Goal: Task Accomplishment & Management: Complete application form

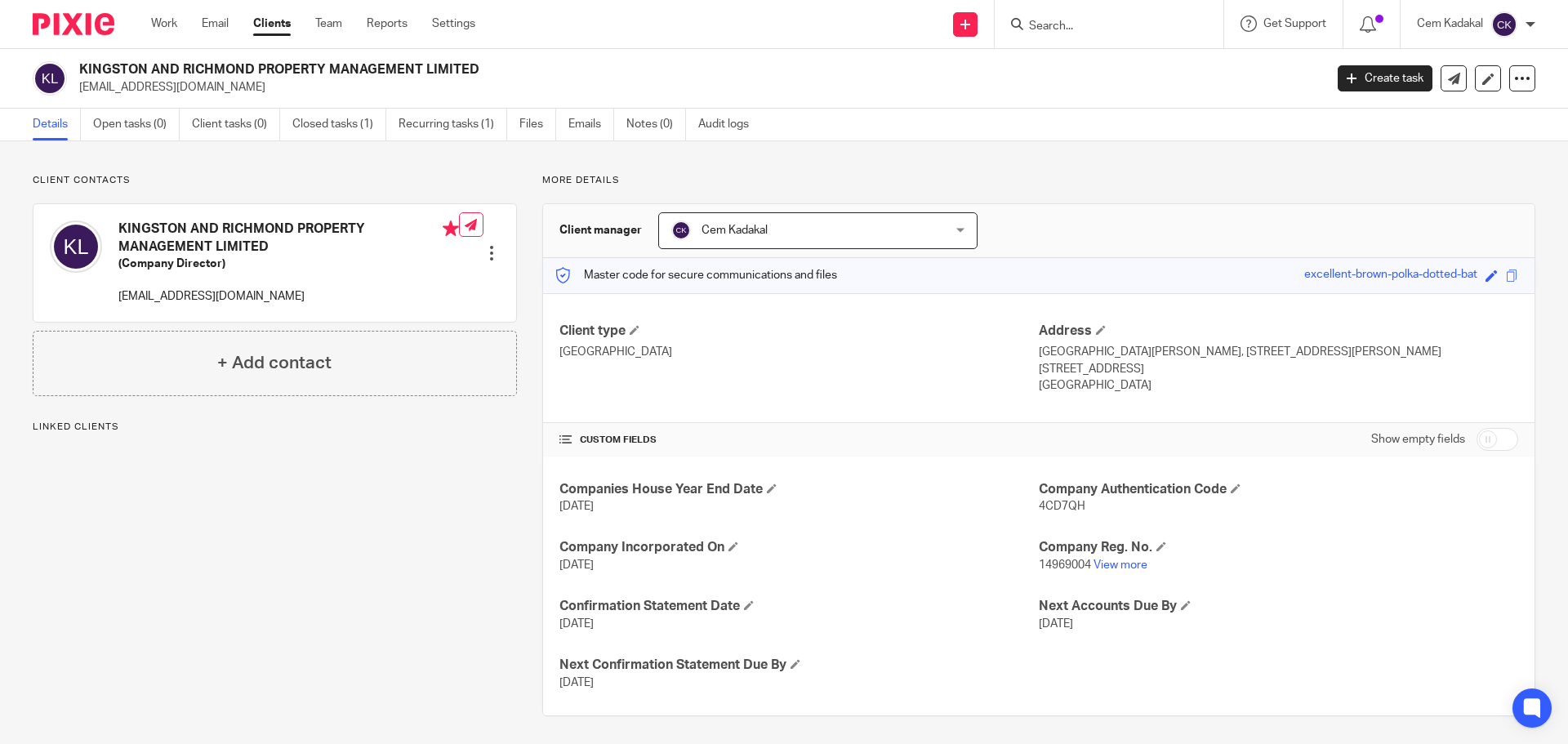
click at [263, 22] on link "Clients" at bounding box center [271, 23] width 38 height 16
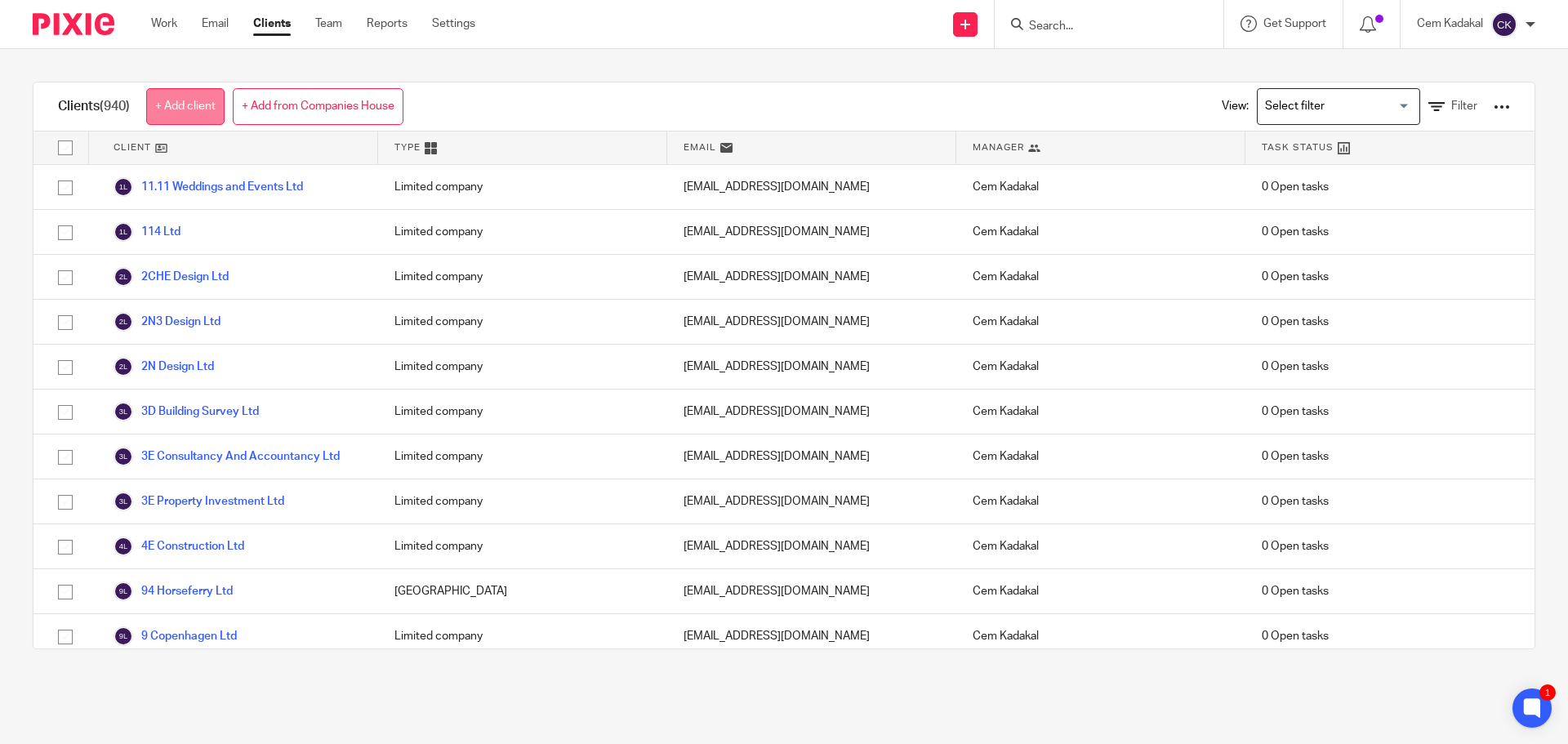
click at [189, 102] on link "+ Add client" at bounding box center [185, 107] width 78 height 37
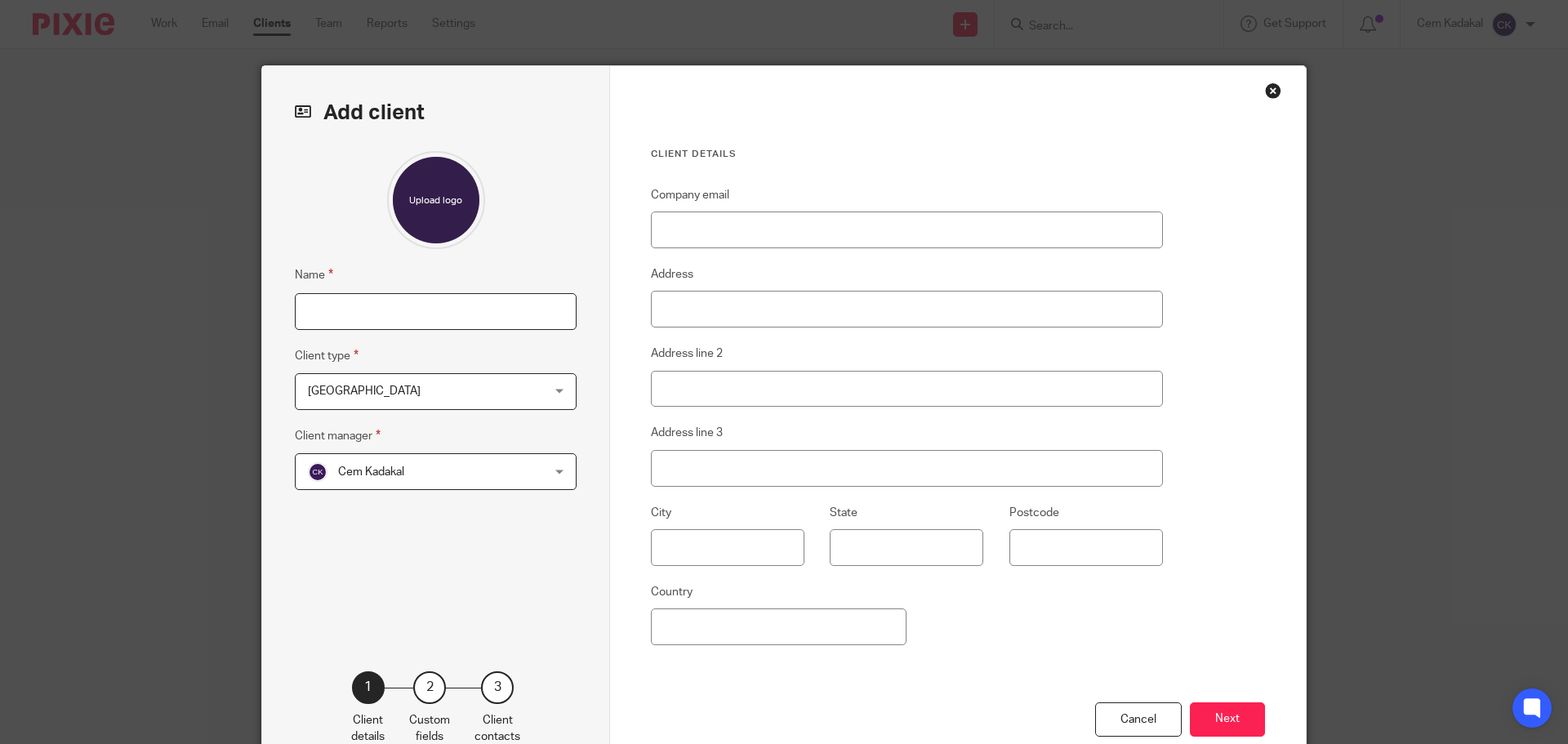
click at [429, 325] on input "Name" at bounding box center [435, 312] width 282 height 37
type input "TFS Legal Consultancy Direct Ltd"
click at [345, 394] on span "[GEOGRAPHIC_DATA]" at bounding box center [415, 390] width 214 height 34
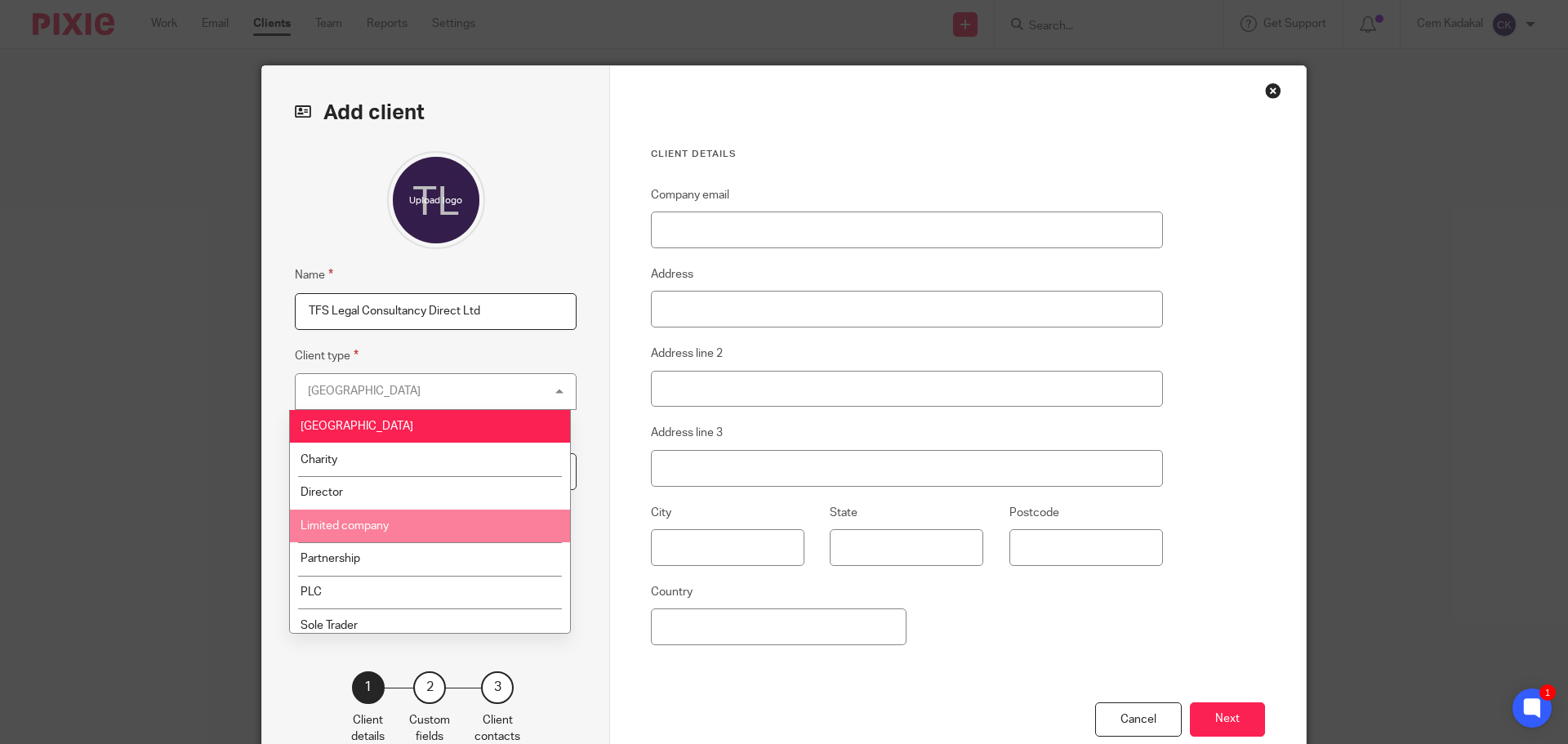
click at [353, 516] on li "Limited company" at bounding box center [429, 526] width 280 height 34
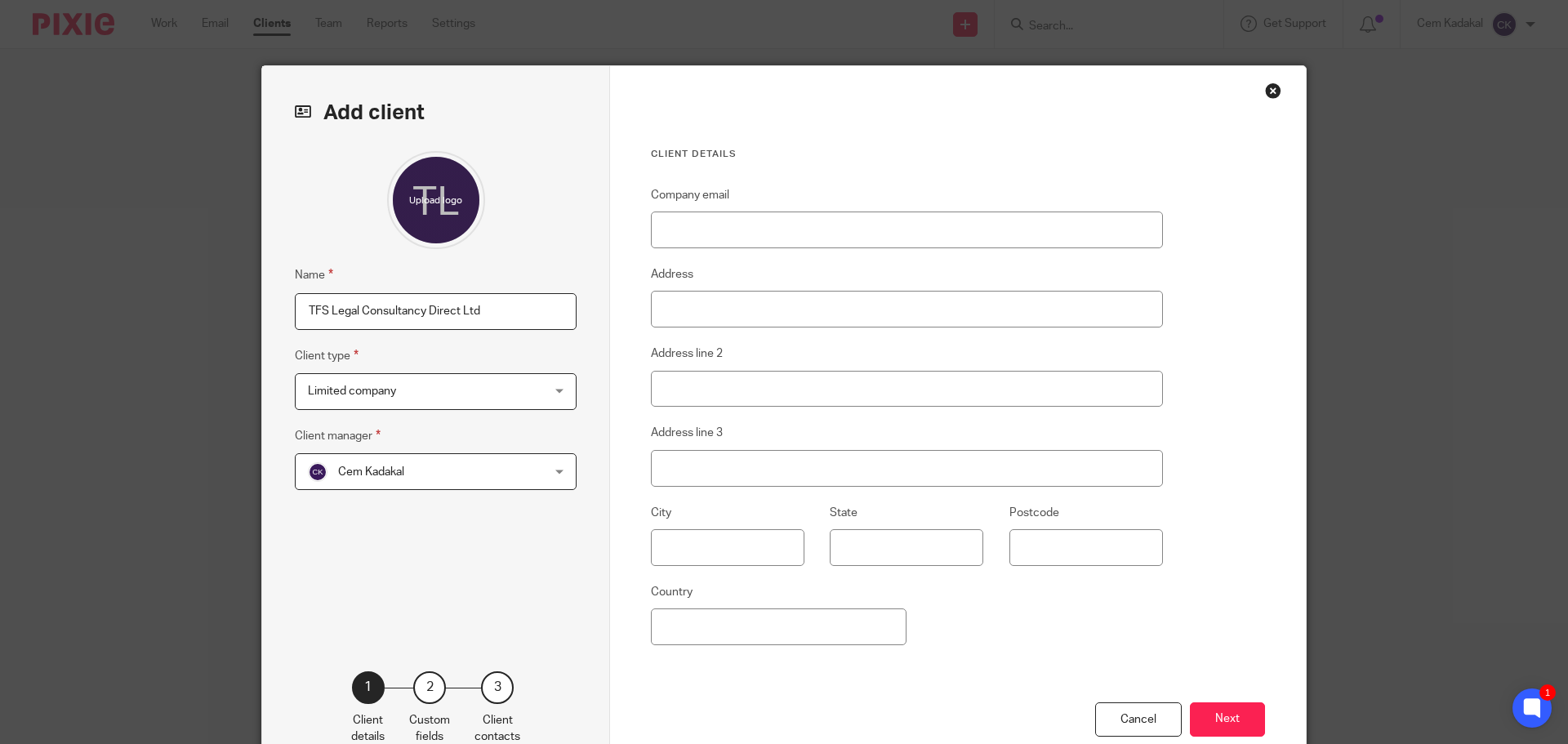
click at [488, 477] on span "Cem Kadakal" at bounding box center [415, 471] width 214 height 34
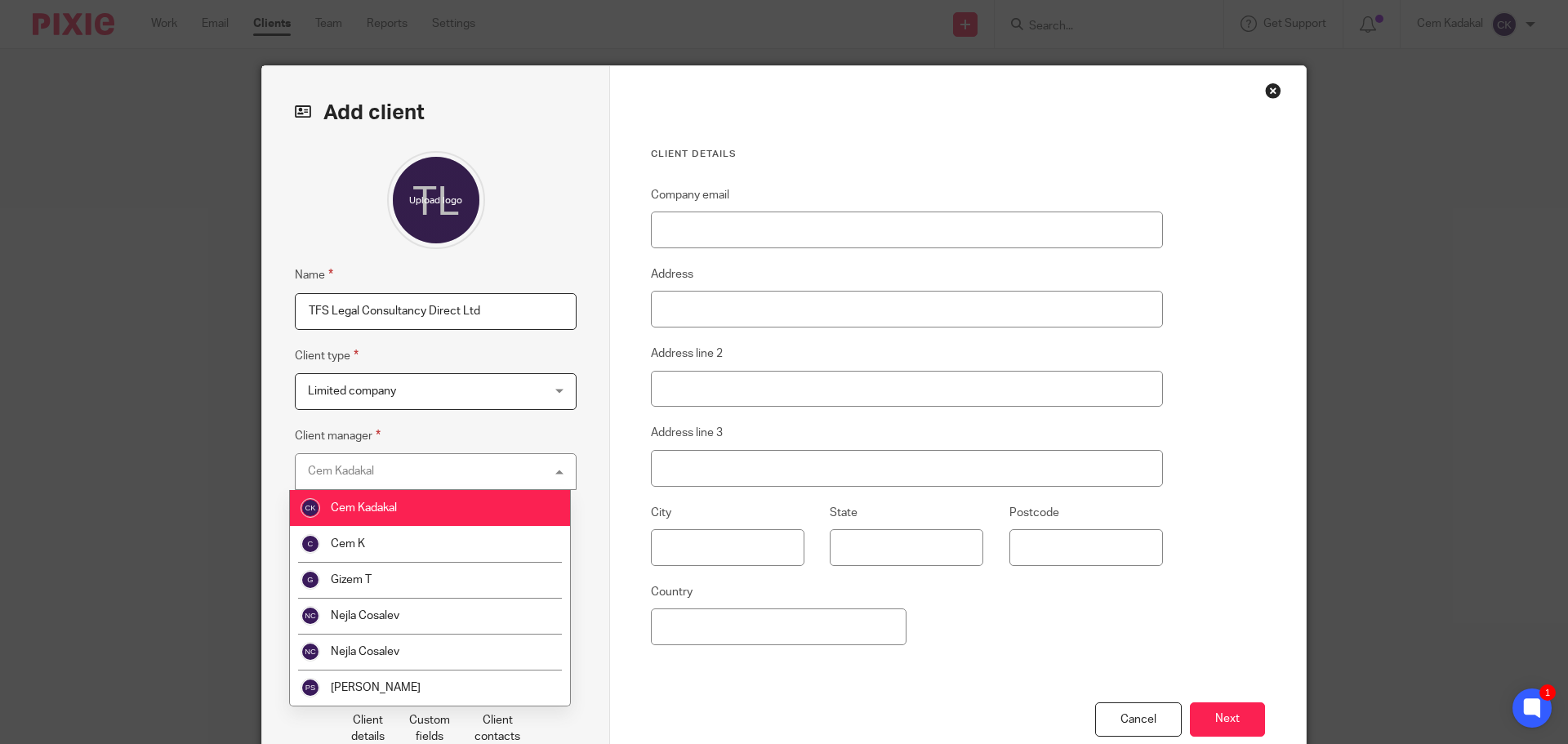
click at [431, 506] on li "Cem Kadakal" at bounding box center [429, 508] width 280 height 36
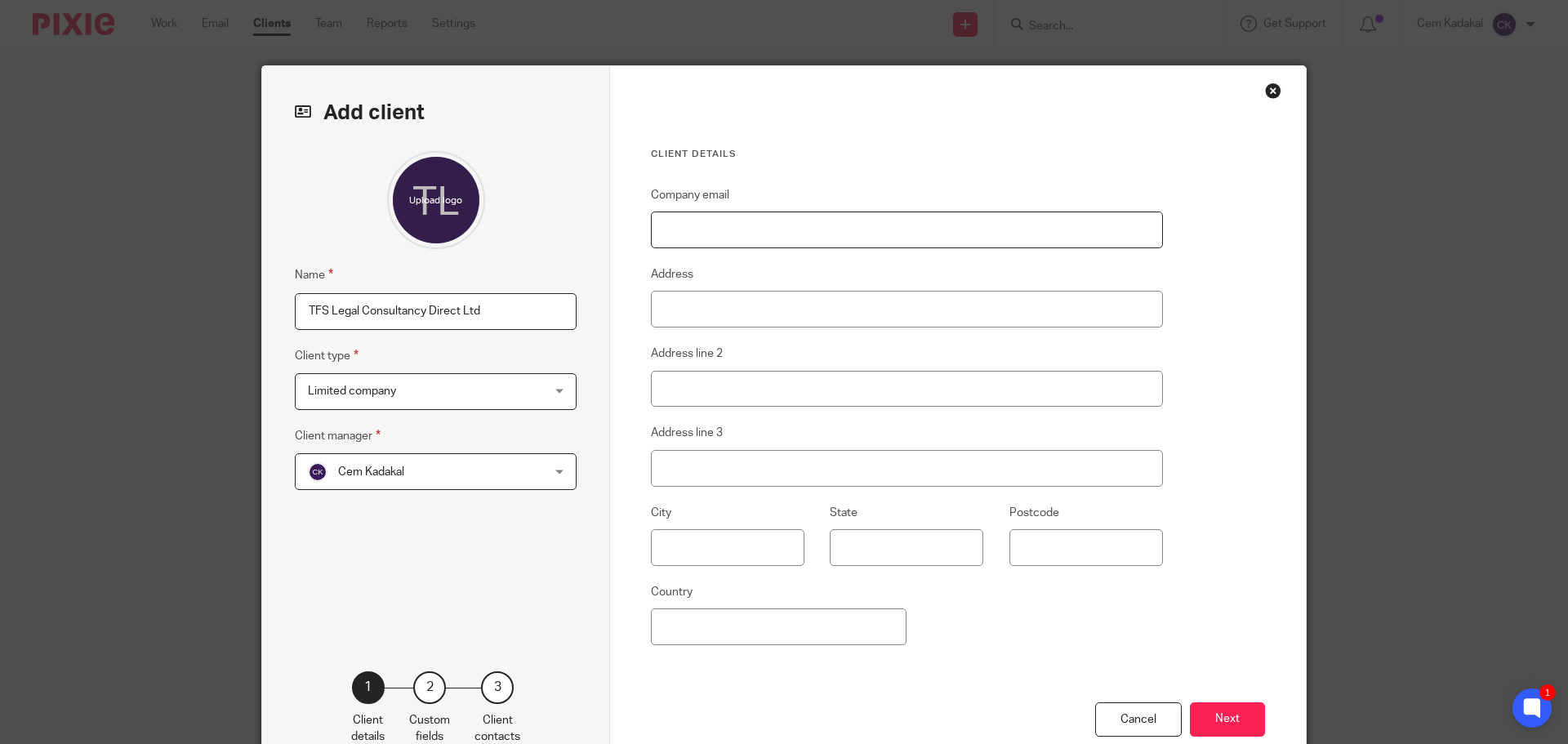
click at [722, 236] on input "Company email" at bounding box center [907, 230] width 512 height 37
paste input "tahafurkanshn@gmail.com"
type input "tahafurkanshn@gmail.com"
click at [713, 293] on input "Address" at bounding box center [907, 309] width 512 height 37
paste input "3rd Floor, 86-90 Paul Street, London, England, United Kingdom, EC2A 4NE"
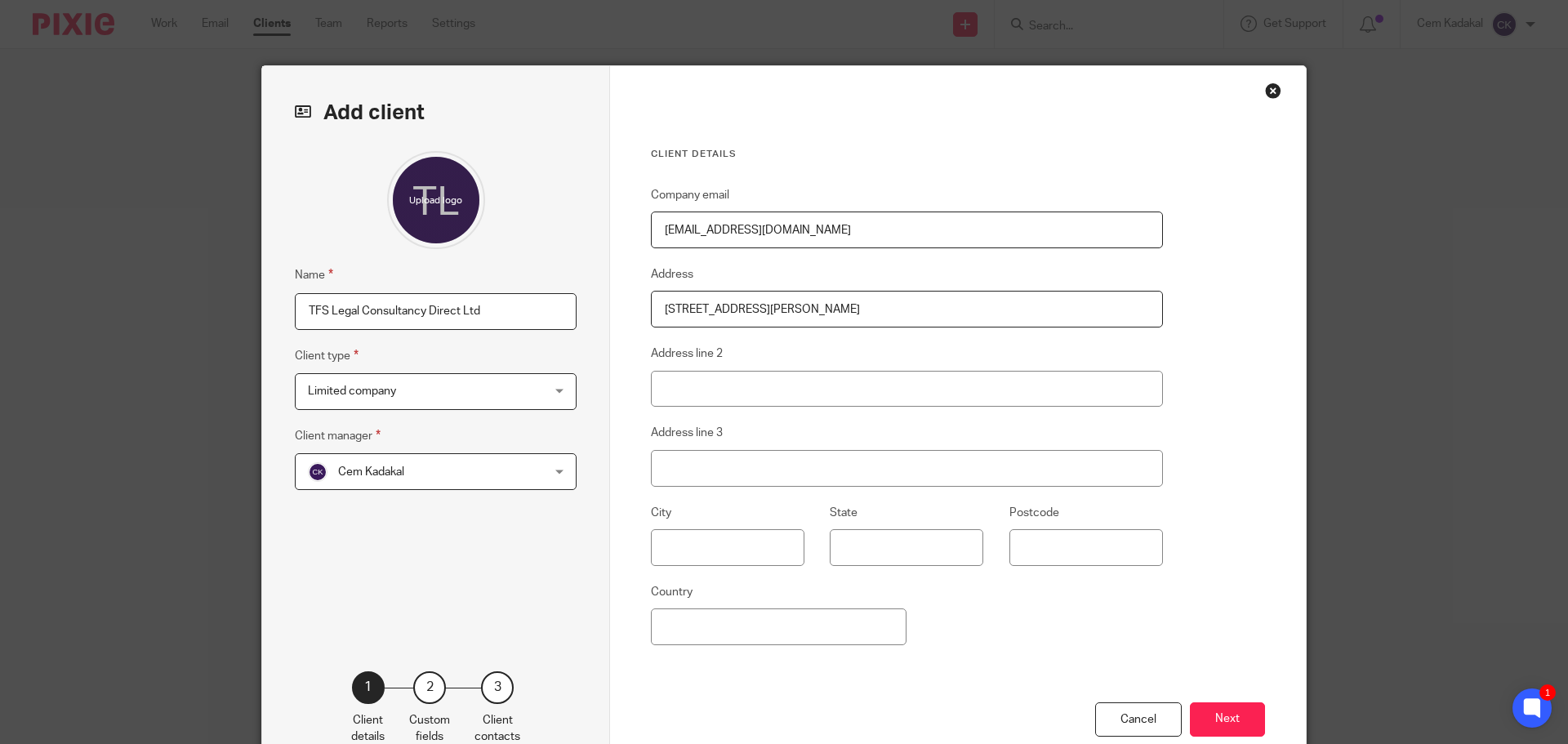
drag, startPoint x: 983, startPoint y: 308, endPoint x: 1044, endPoint y: 309, distance: 61.0
click at [1044, 309] on input "3rd Floor, 86-90 Paul Street, London, England, United Kingdom, EC2A 4NE" at bounding box center [907, 309] width 512 height 37
type input "3rd Floor, 86-90 Paul Street, London, England, United Kingdom,"
click at [1044, 553] on input "Postcode" at bounding box center [1086, 547] width 154 height 37
paste input "EC2A 4NE"
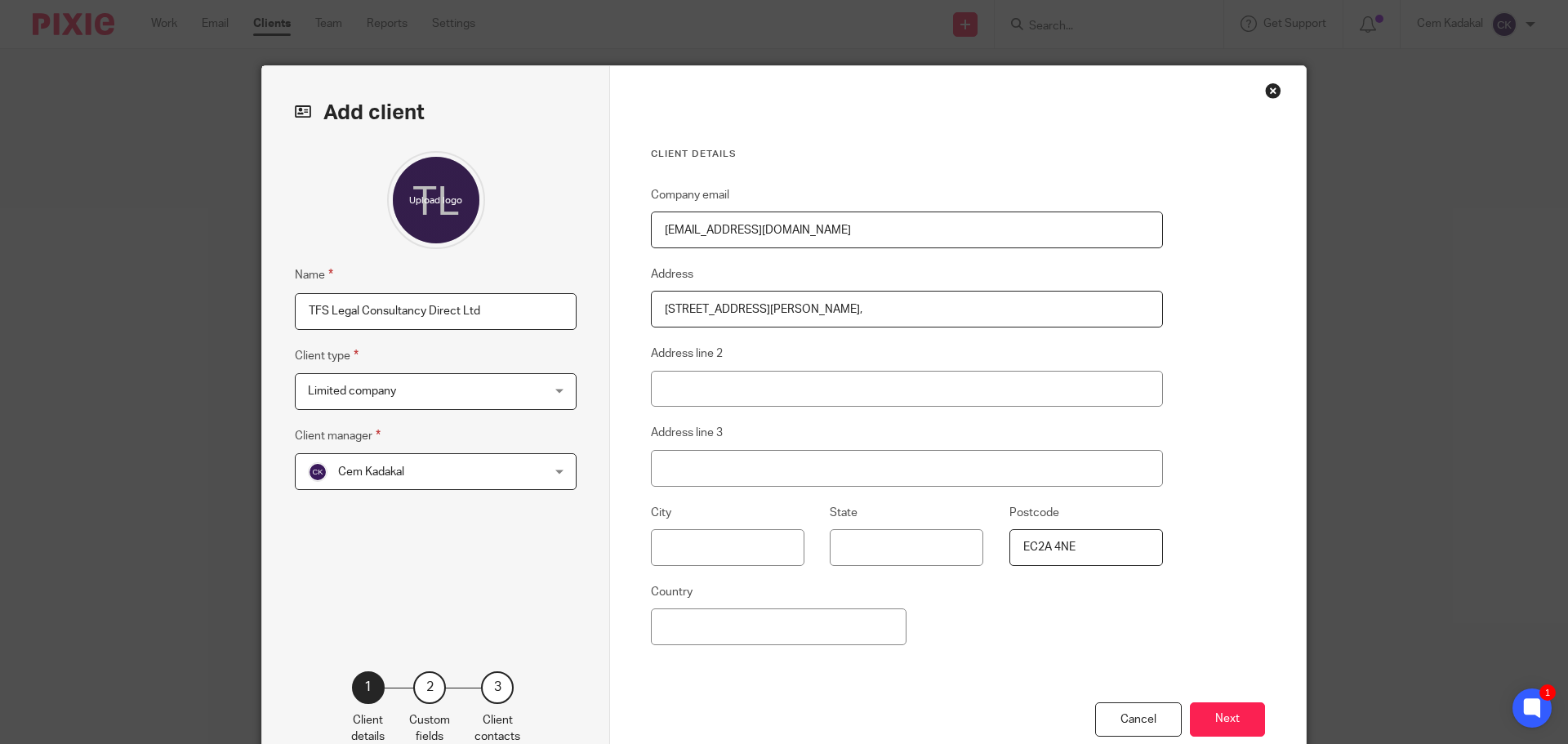
type input "EC2A 4NE"
drag, startPoint x: 708, startPoint y: 304, endPoint x: 799, endPoint y: 310, distance: 91.2
click at [799, 310] on input "3rd Floor, 86-90 Paul Street, London, England, United Kingdom," at bounding box center [907, 309] width 512 height 37
type input "3rd Floor, , London, England, United Kingdom,"
click at [746, 383] on input "Address line 2" at bounding box center [907, 389] width 512 height 37
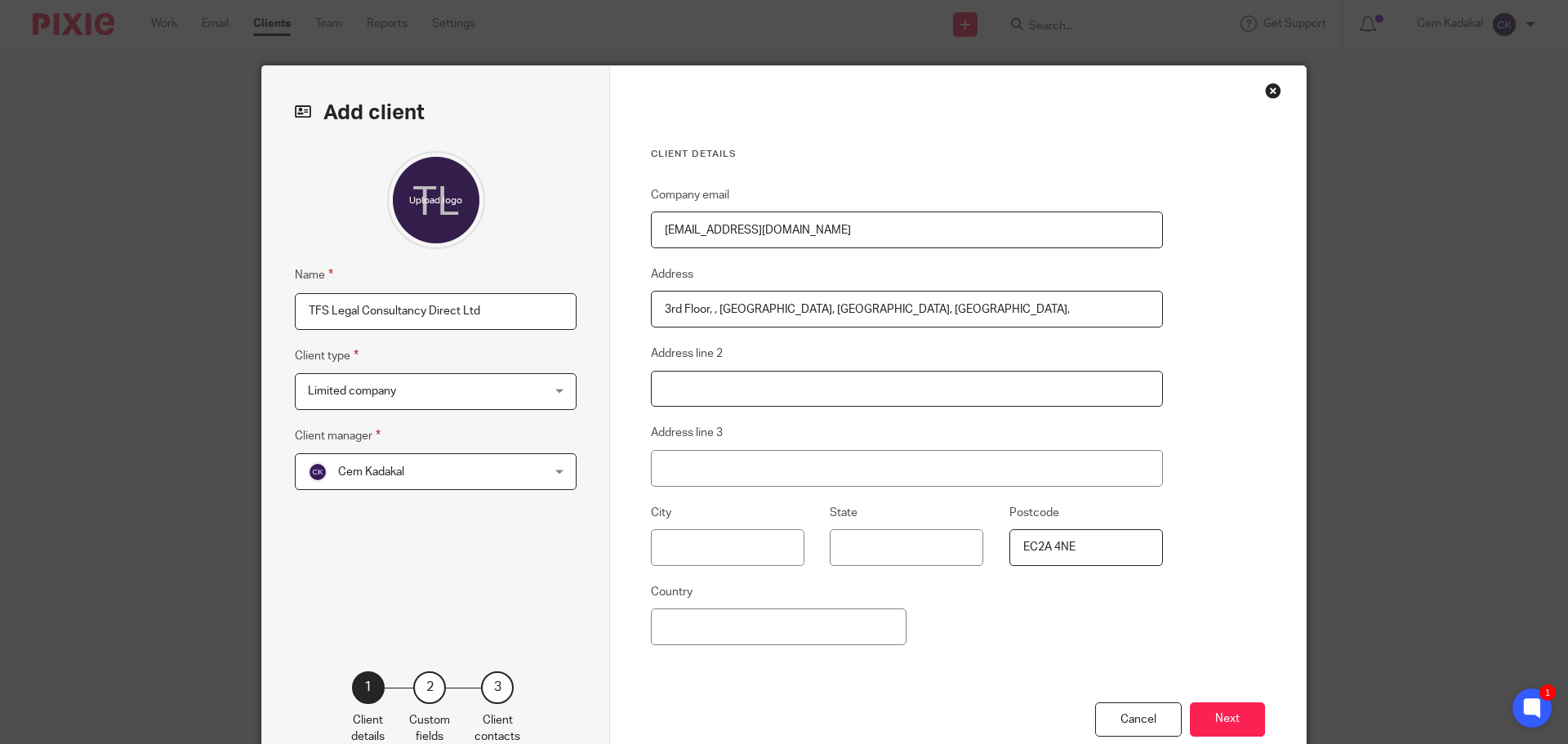
paste input "86-90 Paul Street"
type input "86-90 Paul Street"
click at [690, 464] on input "Address line 3" at bounding box center [907, 469] width 512 height 37
click at [710, 550] on input "text" at bounding box center [727, 547] width 154 height 37
type input "London"
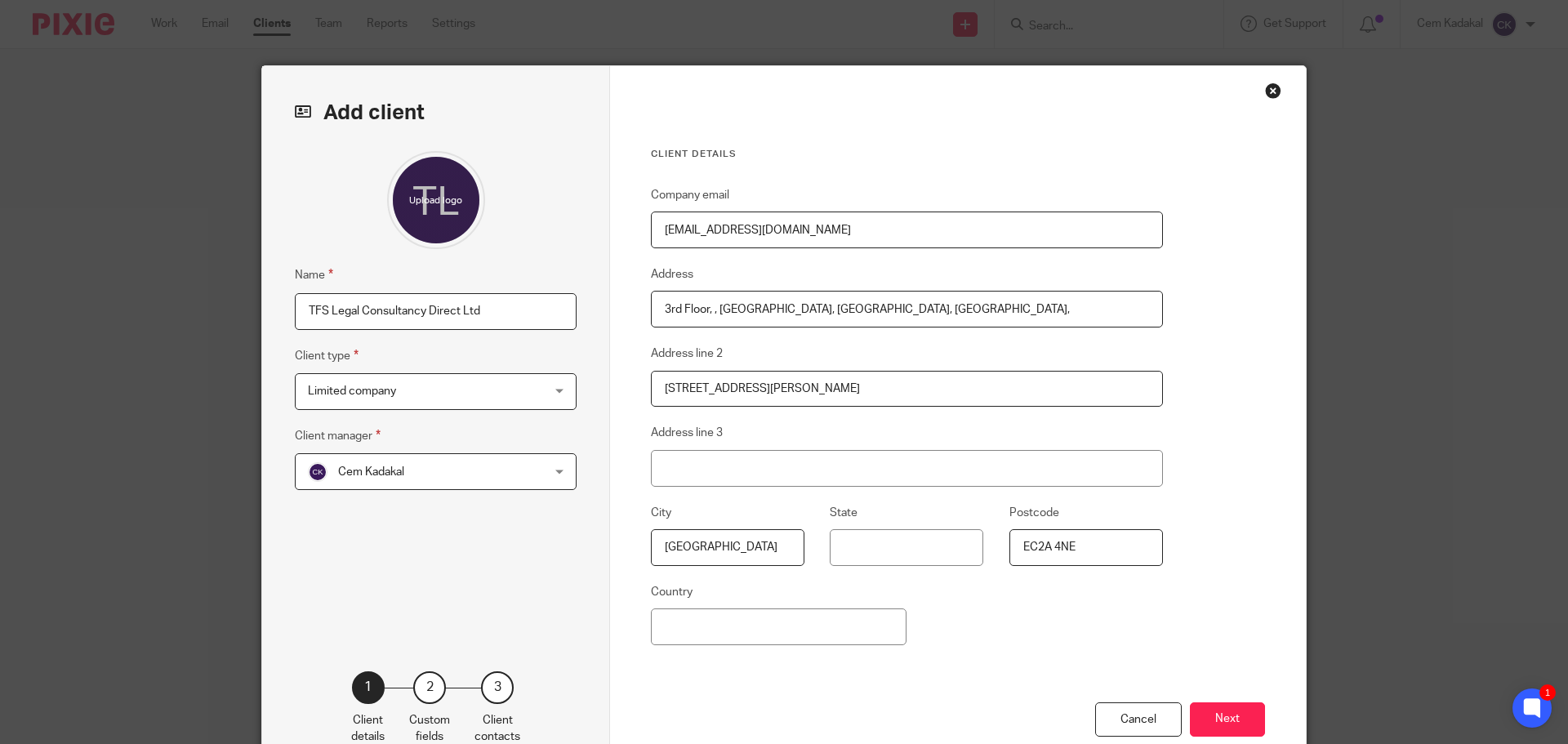
click at [933, 307] on input "3rd Floor, , London, England, United Kingdom," at bounding box center [907, 309] width 512 height 37
type input "3rd Floor"
click at [1224, 714] on button "Next" at bounding box center [1228, 720] width 76 height 35
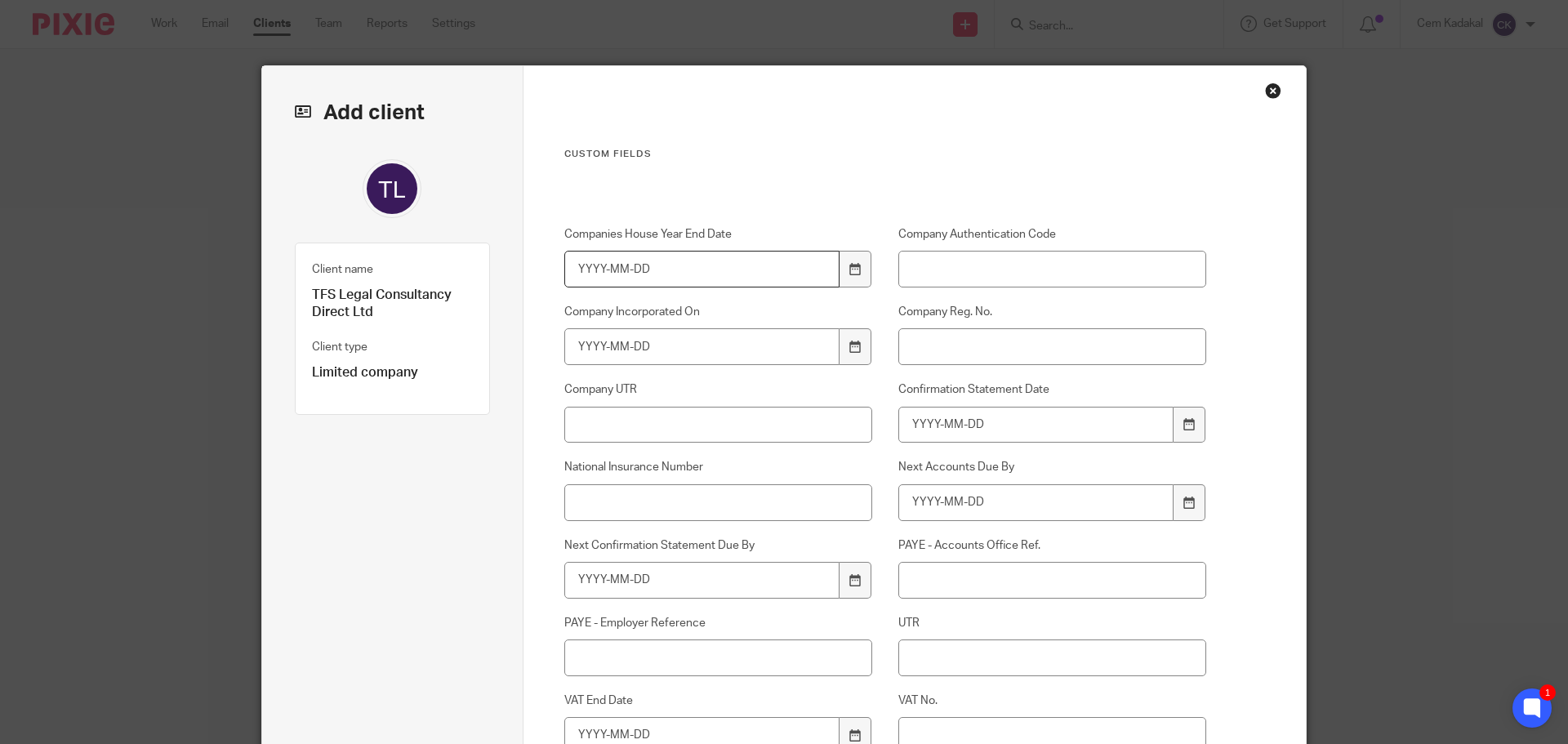
click at [650, 272] on input "Companies House Year End Date" at bounding box center [702, 269] width 276 height 37
type input "2025-02-28"
click at [693, 356] on input "Company Incorporated On" at bounding box center [702, 347] width 276 height 37
type input "2024-02-20"
click at [936, 266] on input "Company Authentication Code" at bounding box center [1053, 269] width 309 height 37
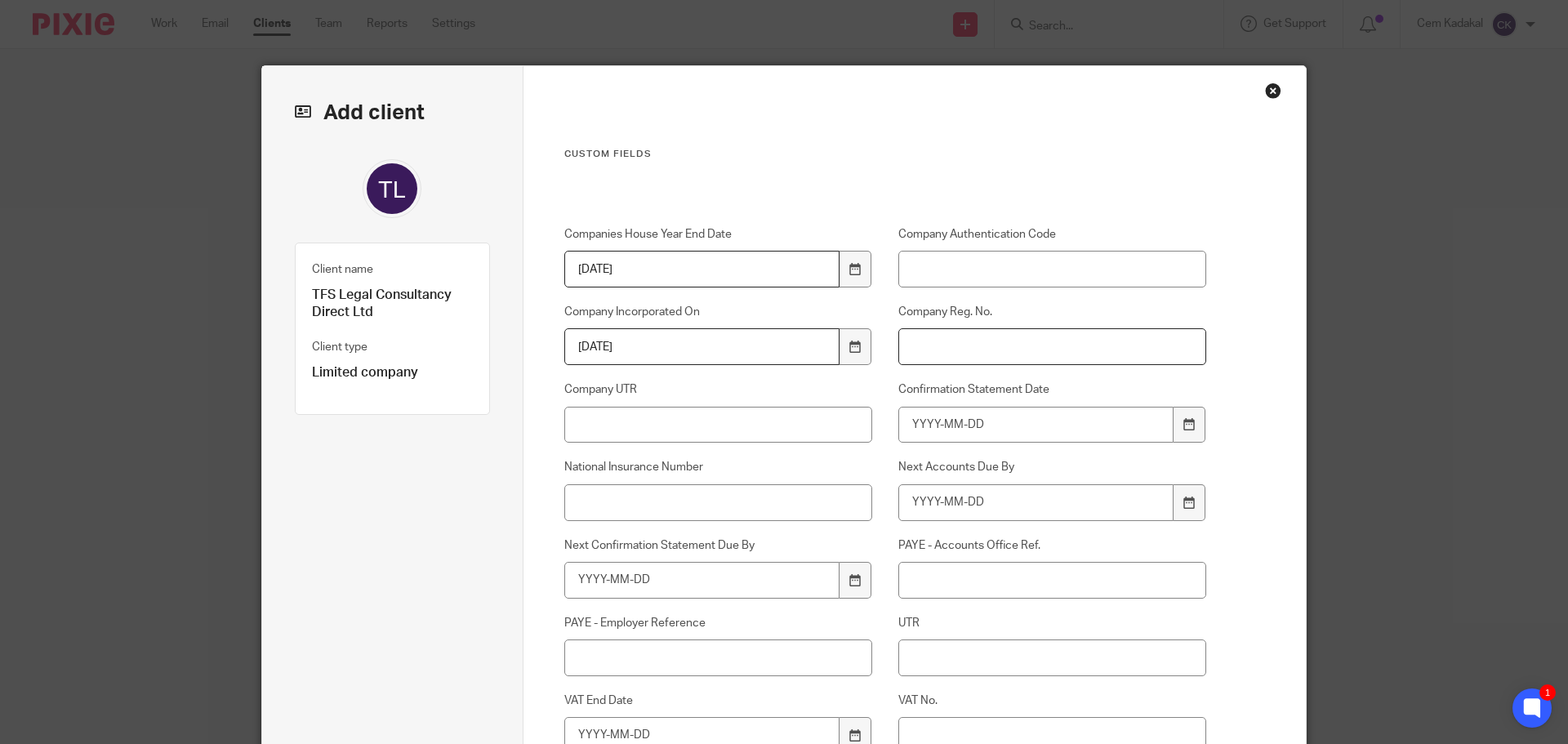
click at [934, 348] on input "Company Reg. No." at bounding box center [1053, 347] width 309 height 37
paste input "15508856"
type input "15508856"
click at [657, 429] on input "Company UTR" at bounding box center [719, 425] width 309 height 37
click at [998, 425] on input "Confirmation Statement Date" at bounding box center [1036, 425] width 276 height 37
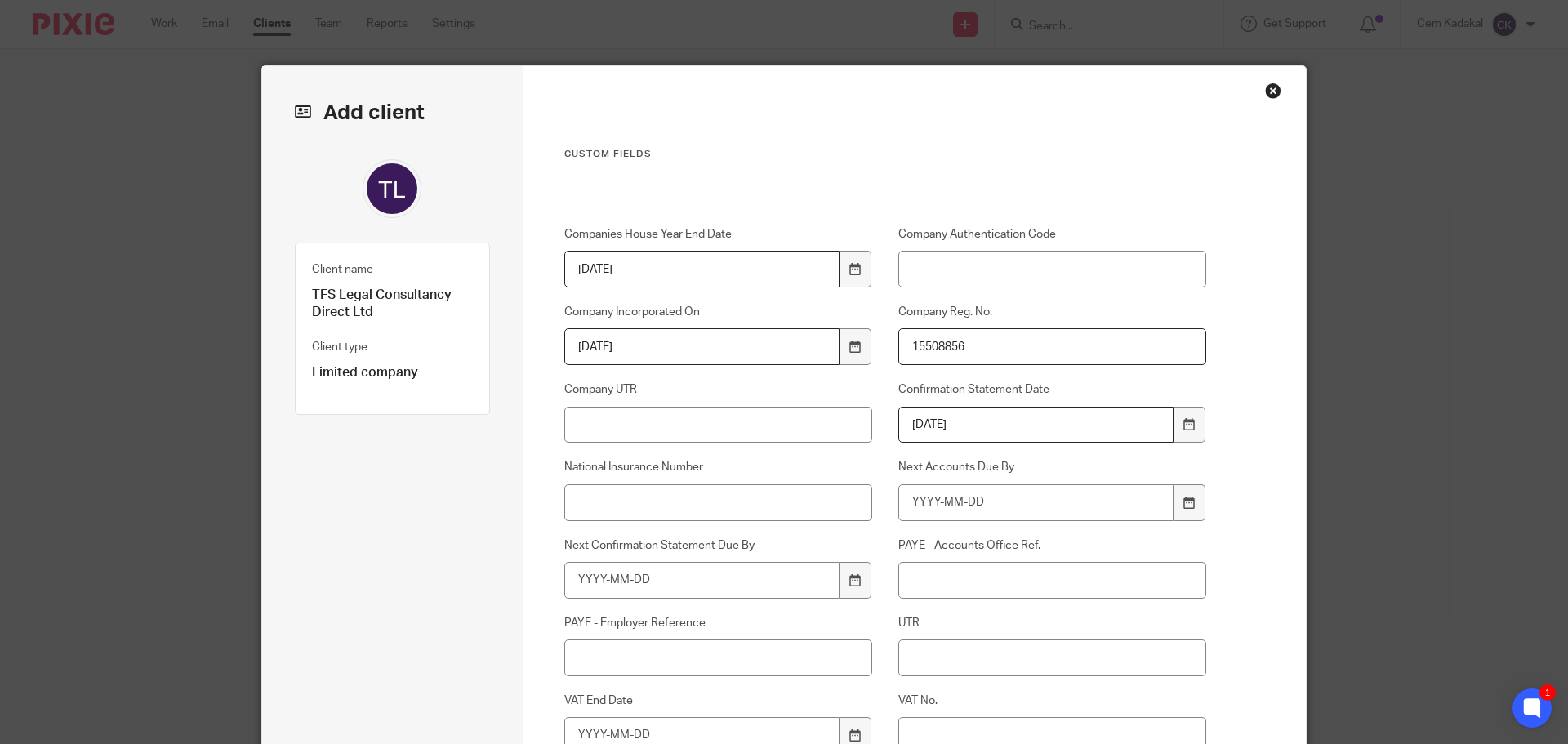
type input "2026-02-19"
click at [988, 501] on input "Next Accounts Due By" at bounding box center [1036, 503] width 276 height 37
type input "2025-11-20"
click at [658, 578] on input "Next Confirmation Statement Due By" at bounding box center [702, 580] width 276 height 37
type input "2026-03-05"
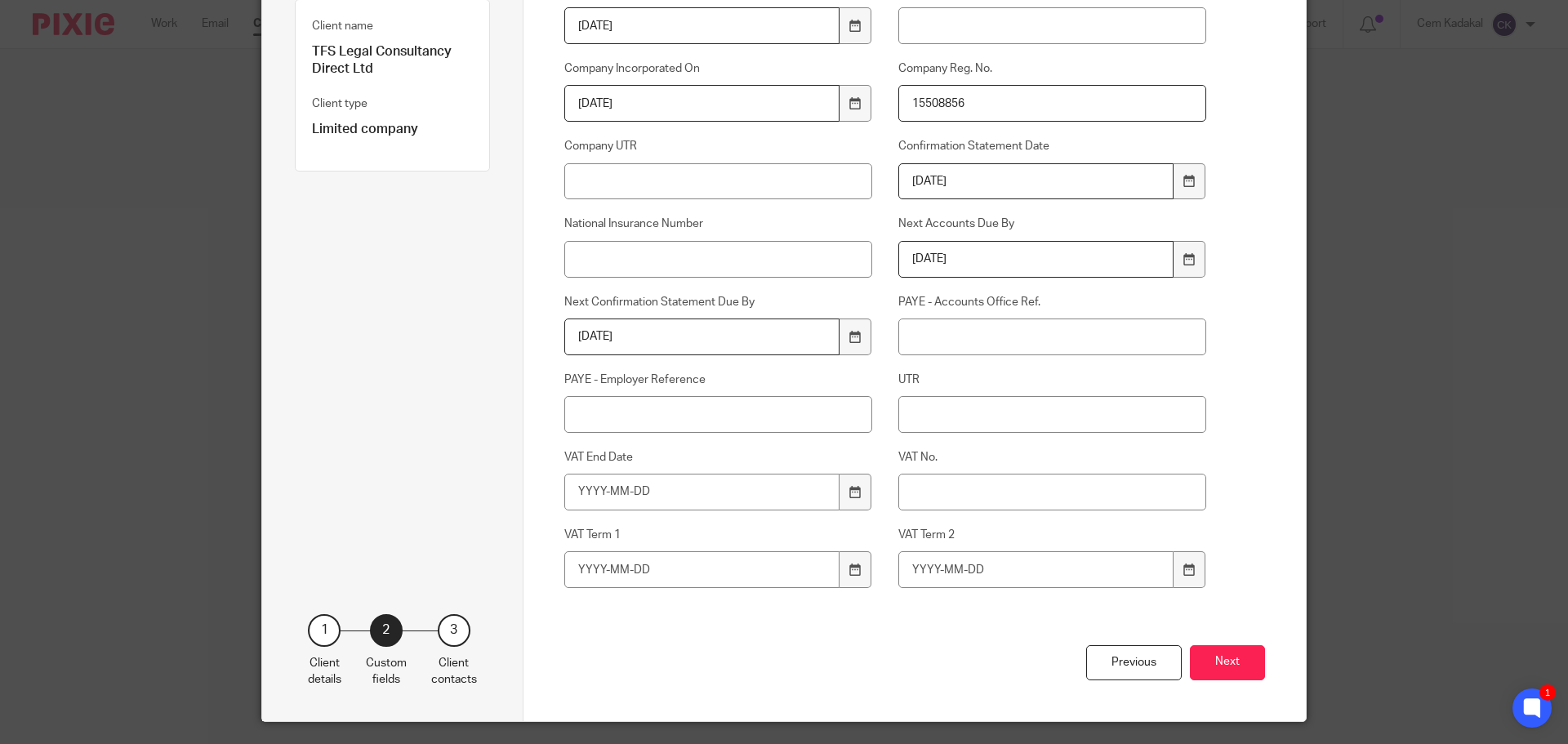
scroll to position [248, 0]
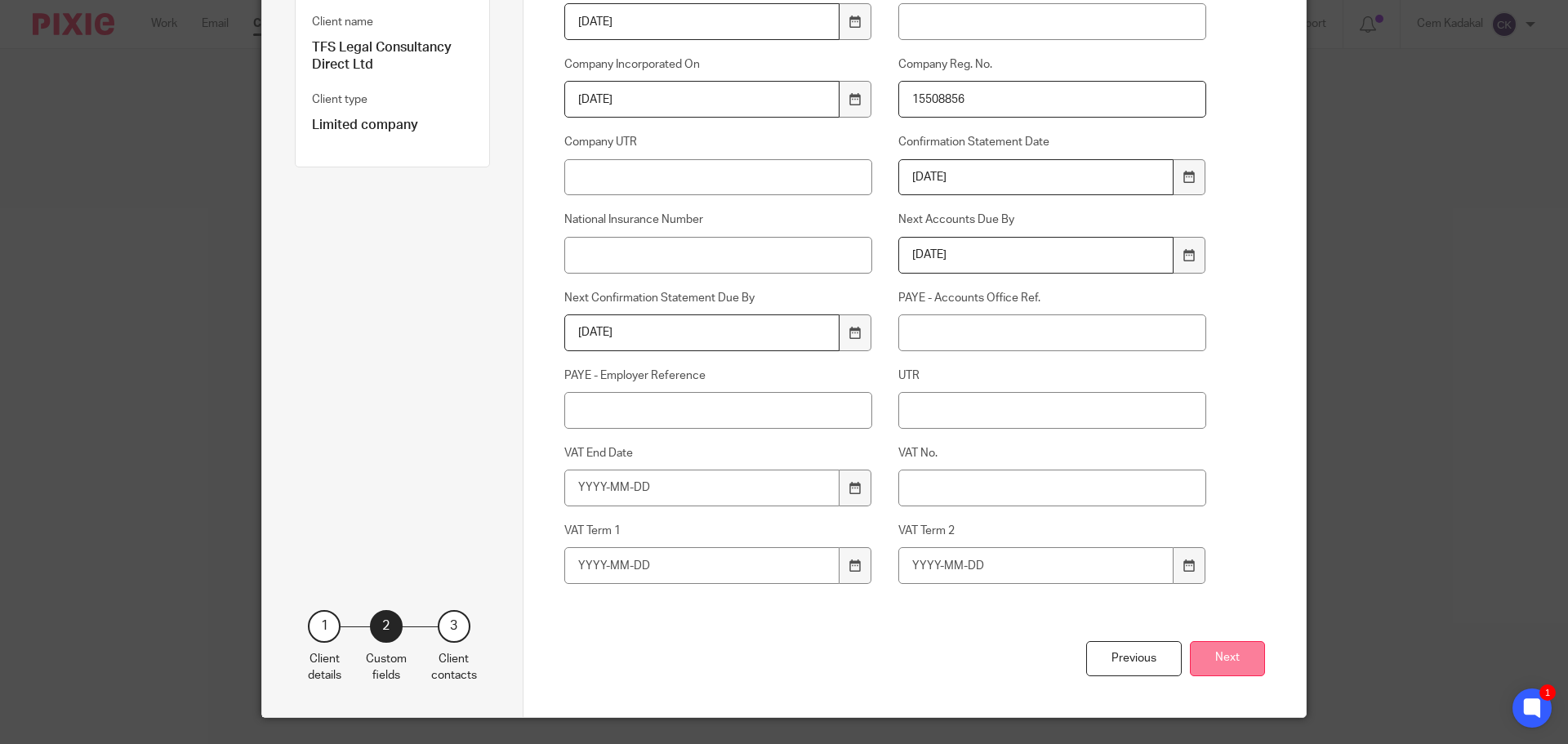
click at [1218, 656] on button "Next" at bounding box center [1228, 659] width 76 height 35
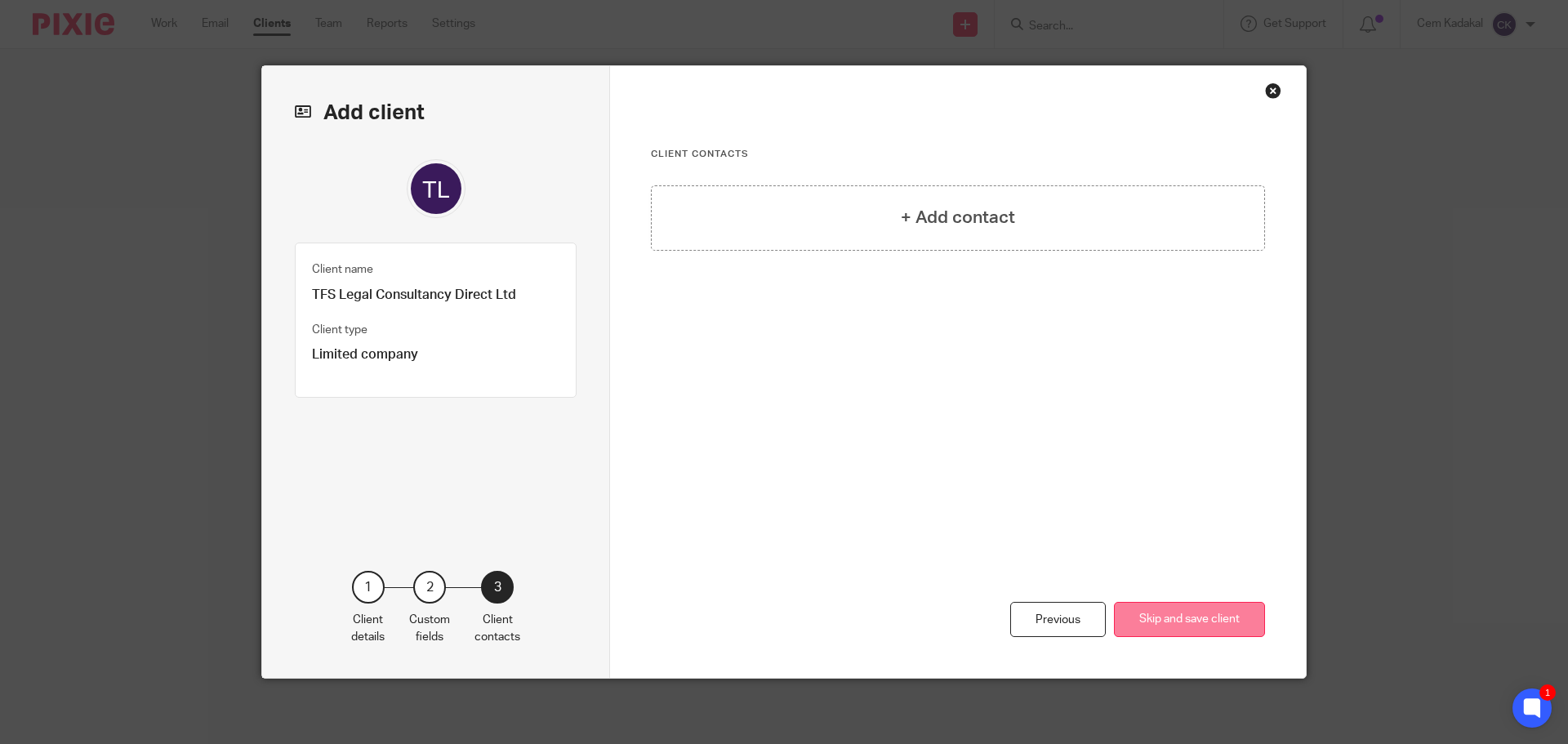
click at [1157, 625] on button "Skip and save client" at bounding box center [1189, 620] width 151 height 35
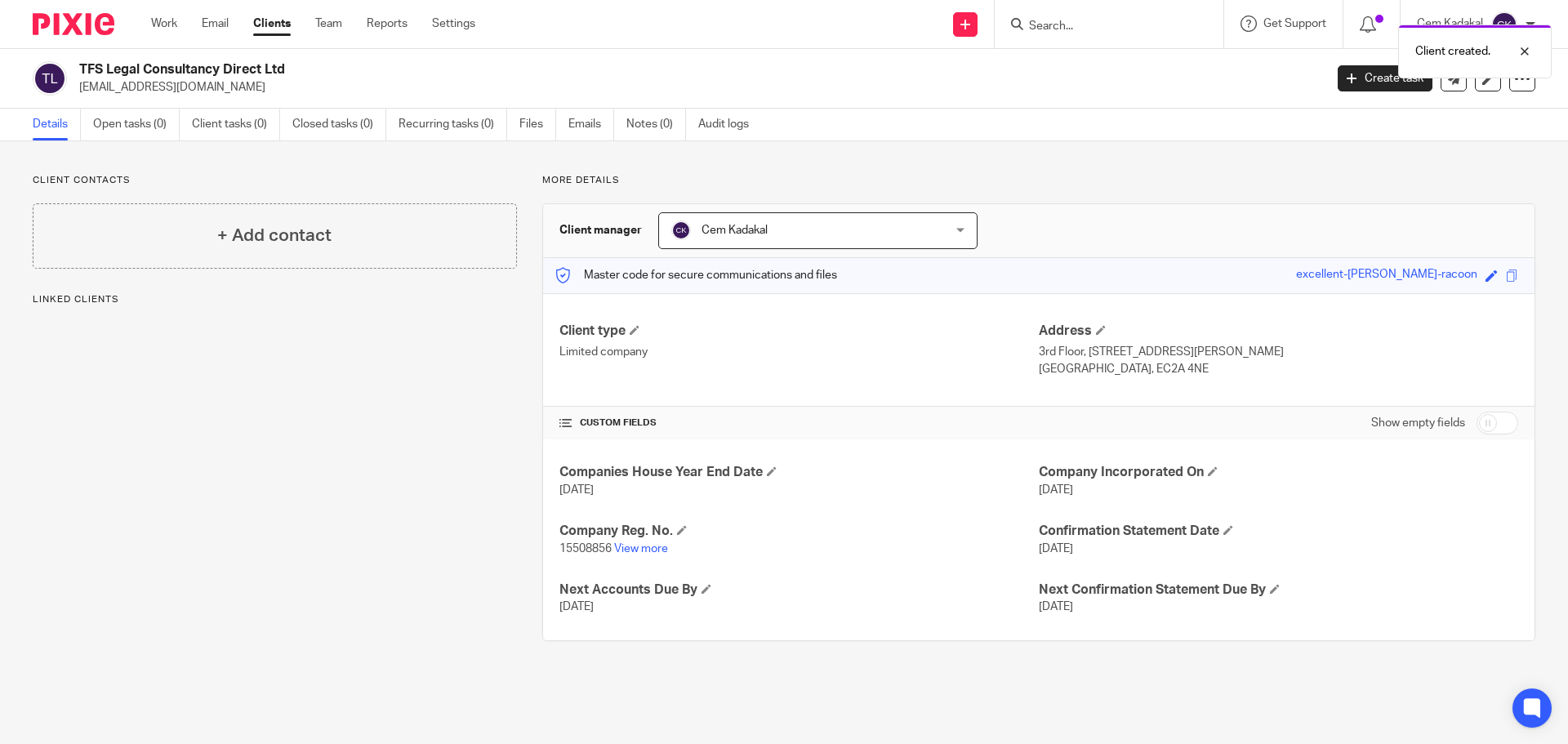
drag, startPoint x: 1477, startPoint y: 419, endPoint x: 1491, endPoint y: 456, distance: 39.6
click at [1477, 420] on input "checkbox" at bounding box center [1497, 423] width 42 height 23
checkbox input "true"
